Goal: Check status: Check status

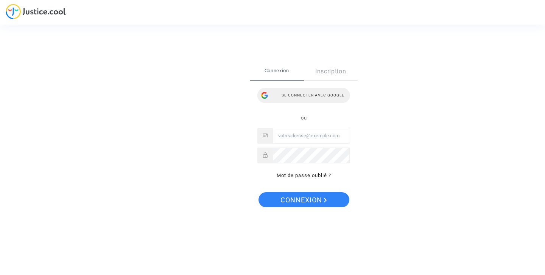
click at [326, 97] on div "Se connecter avec Google" at bounding box center [303, 95] width 93 height 15
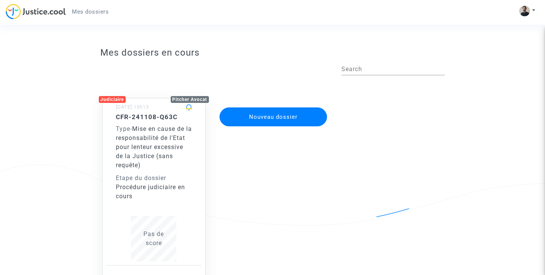
click at [152, 153] on span "Mise en cause de la responsabilité de l'Etat pour lenteur excessive de la Justi…" at bounding box center [154, 147] width 76 height 44
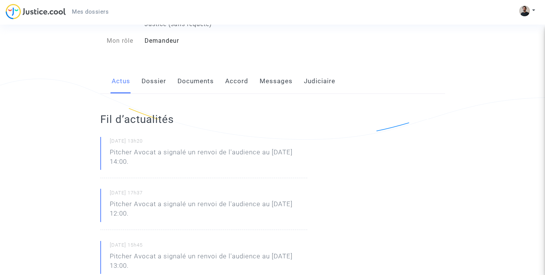
scroll to position [87, 0]
click at [153, 153] on p "Pitcher Avocat a signalé un renvoi de l'audience au 1er déc. 2025 à 14:00." at bounding box center [208, 158] width 197 height 23
click at [277, 78] on link "Messages" at bounding box center [276, 80] width 33 height 25
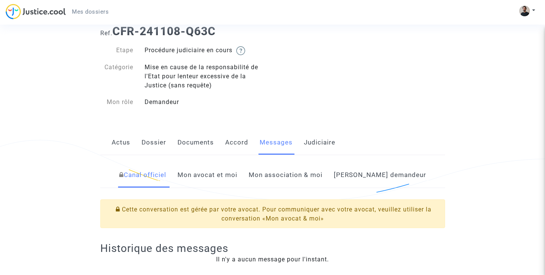
scroll to position [20, 0]
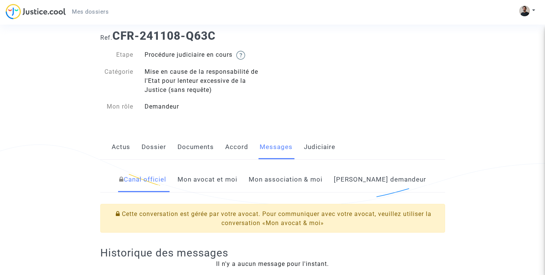
click at [237, 180] on link "Mon avocat et moi" at bounding box center [207, 179] width 60 height 25
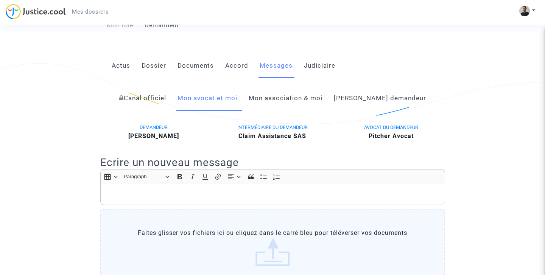
scroll to position [64, 0]
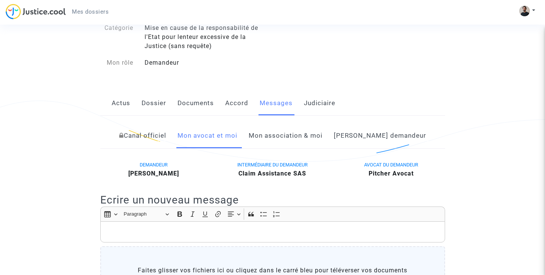
click at [191, 106] on link "Documents" at bounding box center [195, 103] width 36 height 25
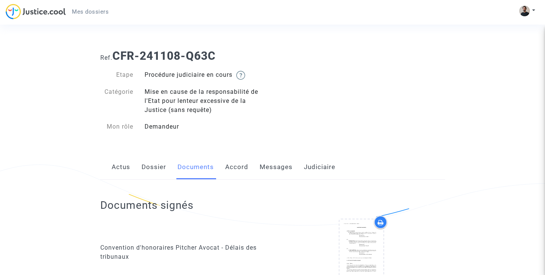
click at [114, 168] on link "Actus" at bounding box center [121, 167] width 19 height 25
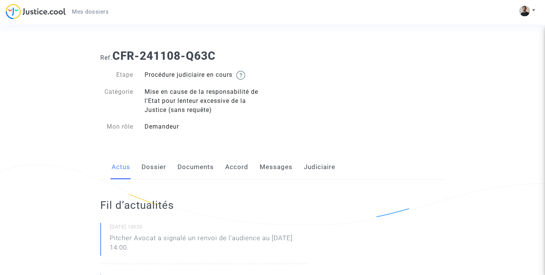
click at [150, 169] on link "Dossier" at bounding box center [153, 167] width 25 height 25
